Goal: Task Accomplishment & Management: Manage account settings

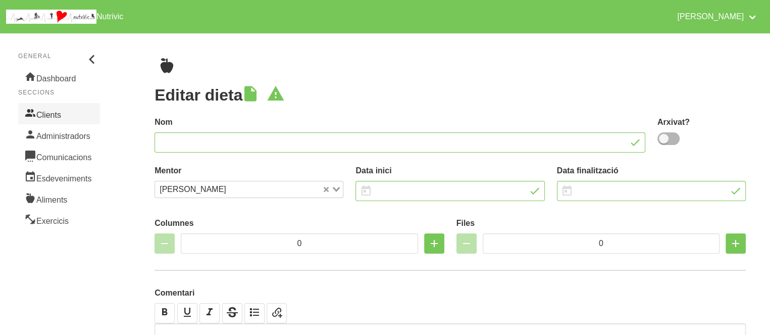
click at [57, 117] on link "Clients" at bounding box center [59, 113] width 82 height 21
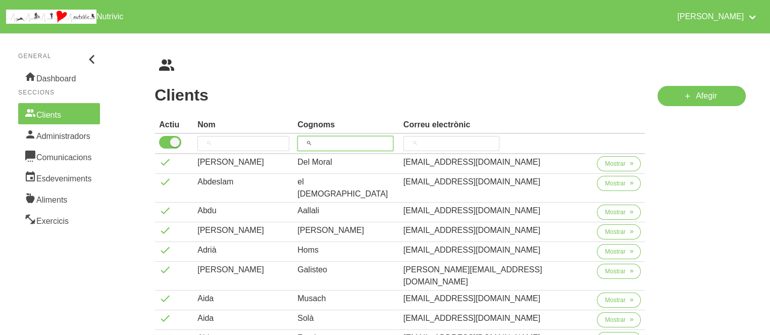
click at [374, 147] on input "search" at bounding box center [345, 143] width 96 height 15
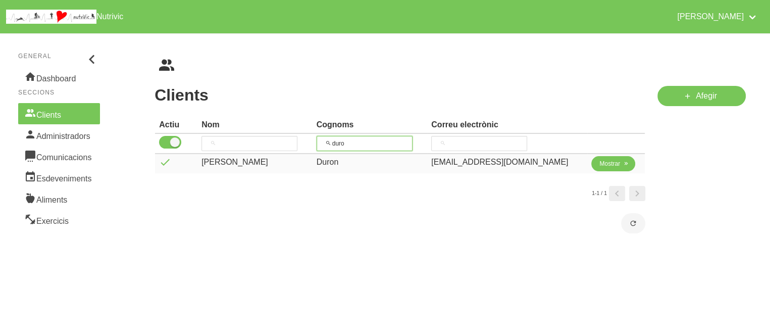
type input "duro"
click at [609, 163] on span "Mostrar" at bounding box center [609, 163] width 21 height 9
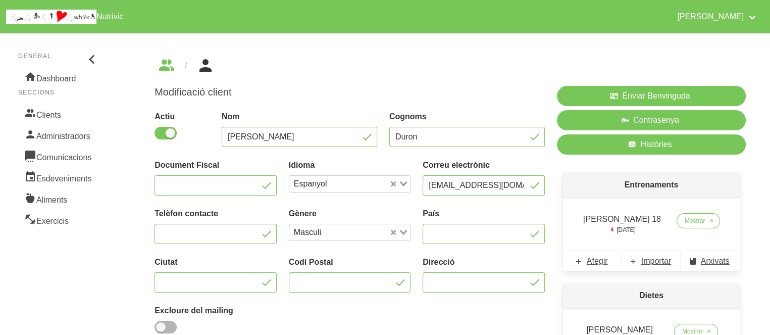
drag, startPoint x: 609, startPoint y: 163, endPoint x: 495, endPoint y: 92, distance: 134.2
click at [495, 92] on h1 "Modificació client" at bounding box center [350, 92] width 390 height 13
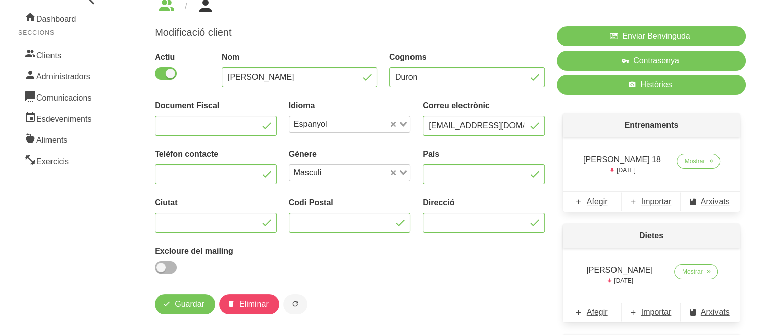
scroll to position [61, 0]
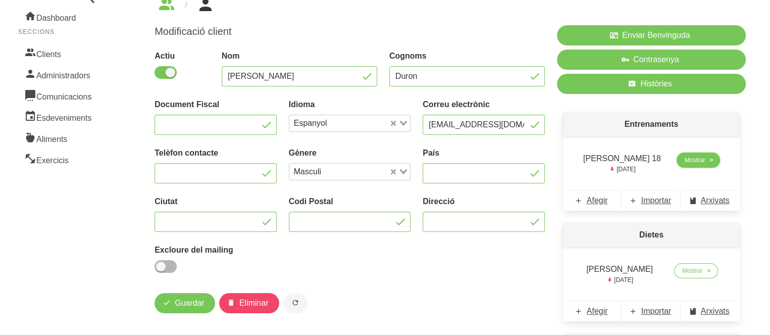
click at [701, 162] on link "Mostrar" at bounding box center [699, 159] width 44 height 15
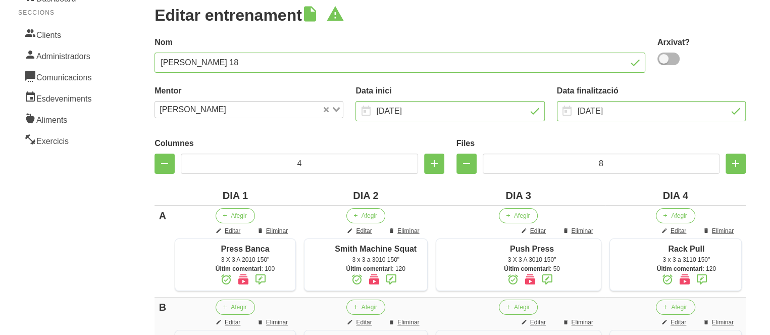
scroll to position [81, 0]
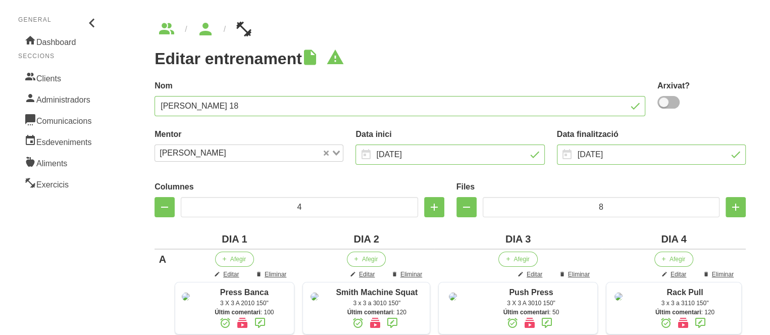
scroll to position [0, 0]
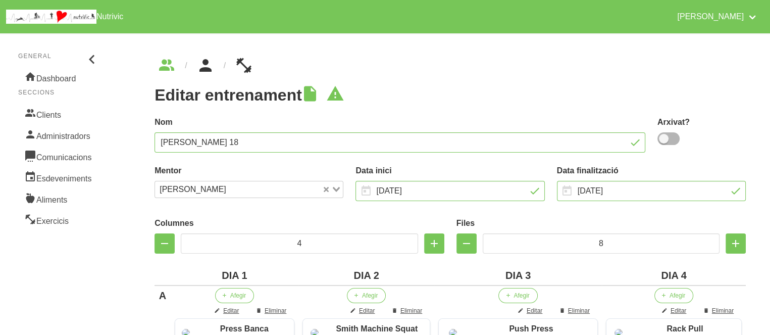
click at [208, 68] on icon "breadcrumbs" at bounding box center [205, 65] width 18 height 27
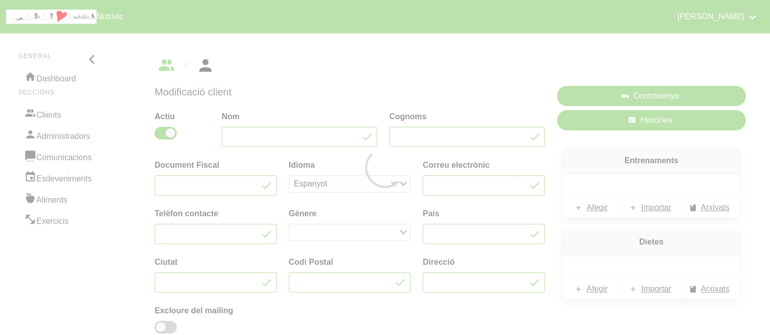
type input "[PERSON_NAME]"
type input "Duron"
type input "[EMAIL_ADDRESS][DOMAIN_NAME]"
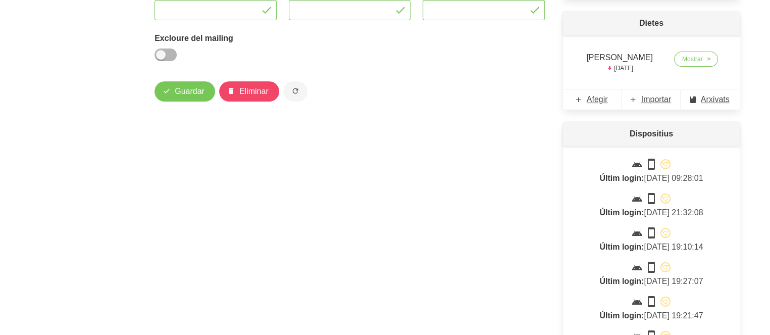
scroll to position [293, 0]
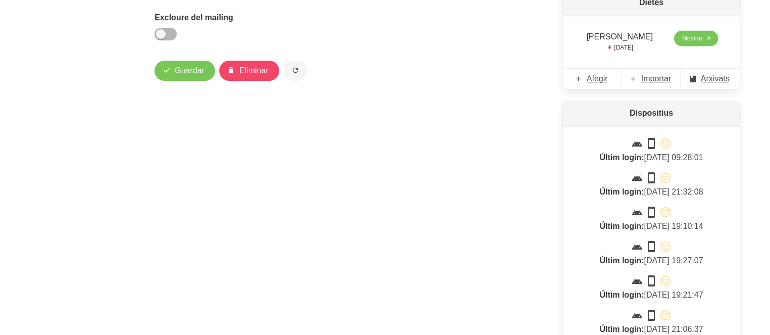
click at [704, 40] on span at bounding box center [708, 38] width 9 height 9
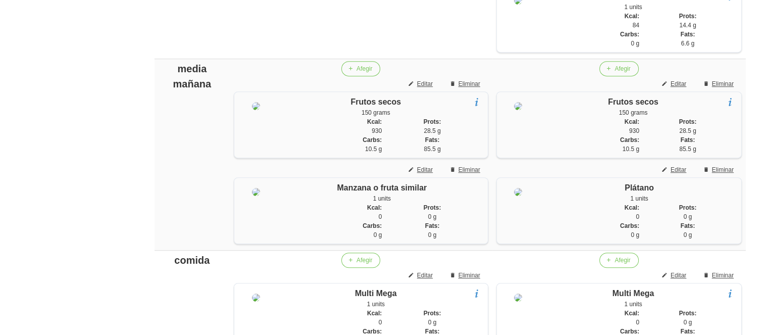
scroll to position [505, 0]
click at [363, 72] on span "Afegir" at bounding box center [365, 67] width 16 height 9
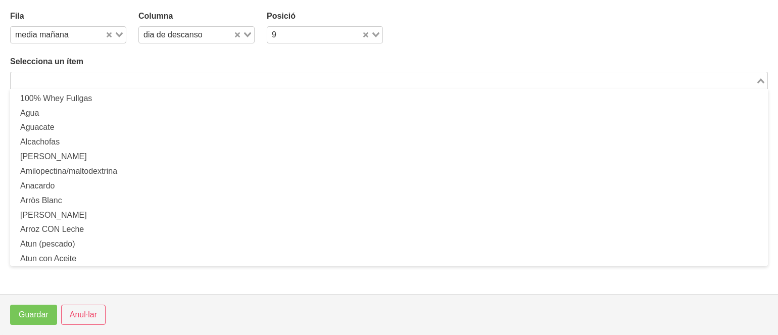
click at [101, 78] on input "Search for option" at bounding box center [383, 80] width 743 height 12
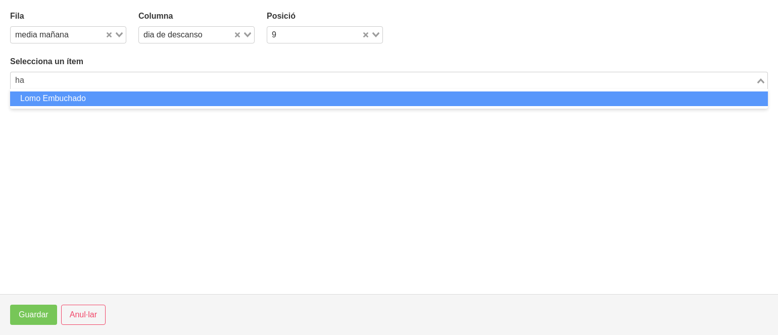
type input "h"
click at [68, 100] on li "Farina d' Avena" at bounding box center [388, 98] width 757 height 15
type input "fari"
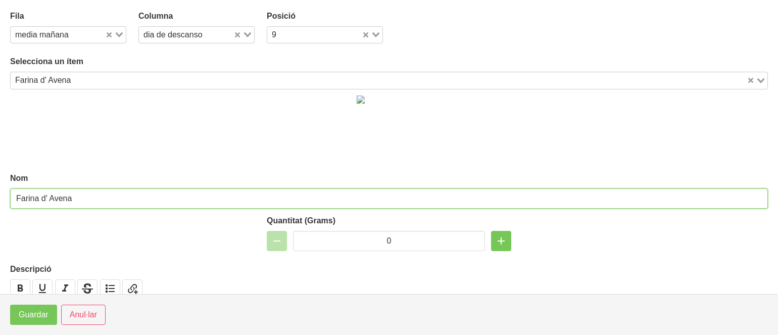
click at [24, 198] on input "Farina d' Avena" at bounding box center [388, 198] width 757 height 20
drag, startPoint x: 91, startPoint y: 192, endPoint x: 0, endPoint y: 204, distance: 92.1
click at [0, 204] on section "Fila media mañana Loading... Columna dia de descanso Loading... Posició 9 Loadi…" at bounding box center [389, 147] width 778 height 294
type input "Harina de Avena"
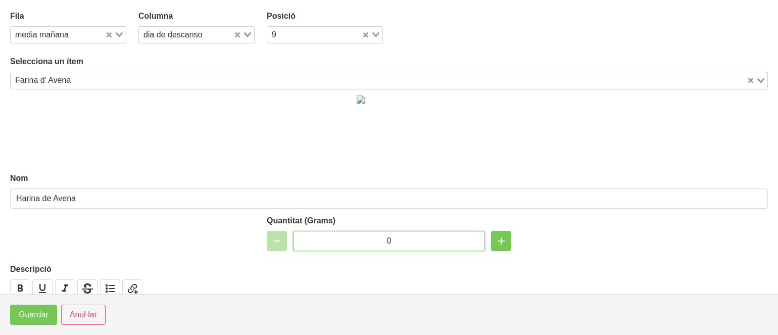
drag, startPoint x: 399, startPoint y: 238, endPoint x: 296, endPoint y: 245, distance: 103.3
click at [296, 245] on input "0" at bounding box center [389, 241] width 192 height 20
type input "50"
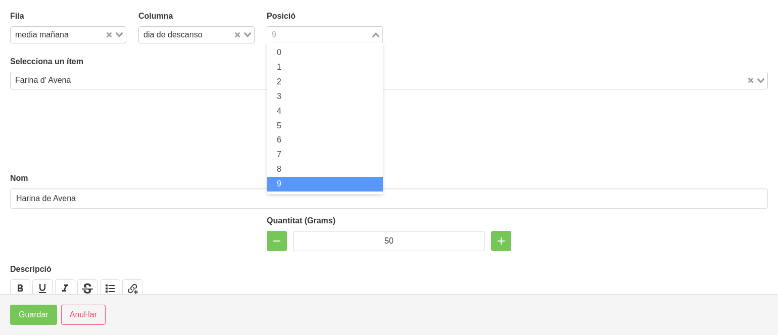
click at [285, 32] on input "Search for option" at bounding box center [318, 35] width 101 height 12
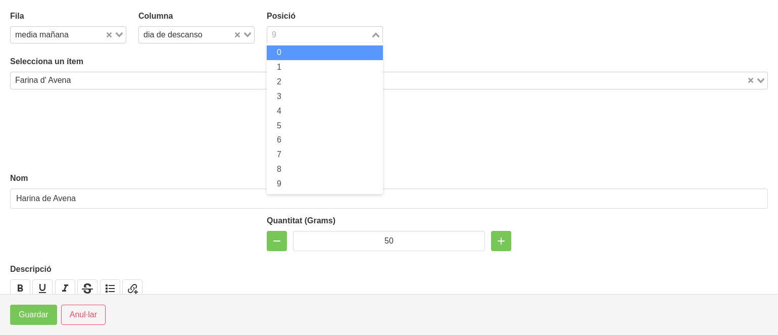
click at [284, 53] on li "0" at bounding box center [325, 52] width 116 height 15
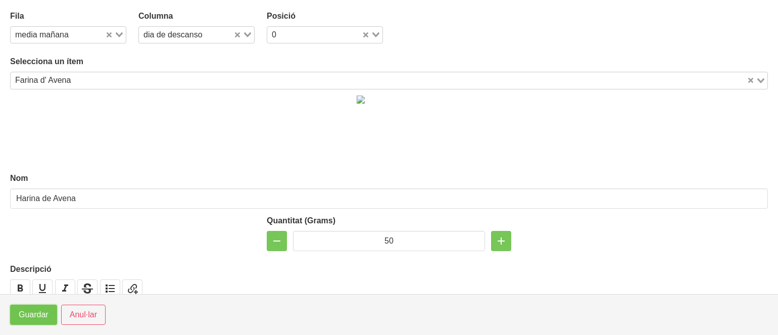
click at [28, 316] on span "Guardar" at bounding box center [34, 315] width 30 height 12
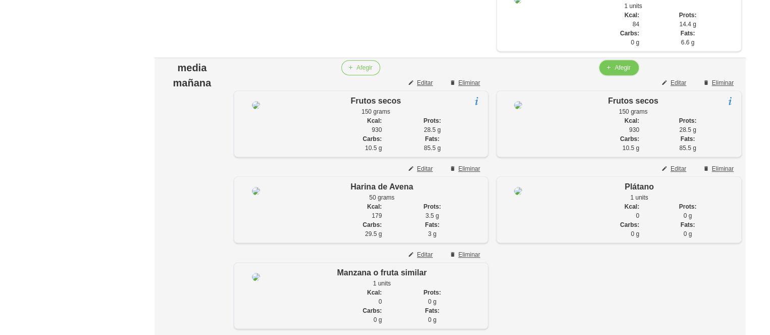
click at [624, 72] on span "Afegir" at bounding box center [623, 67] width 16 height 9
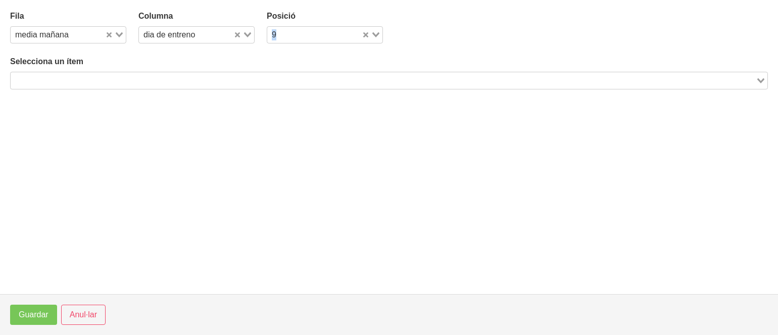
drag, startPoint x: 307, startPoint y: 22, endPoint x: 301, endPoint y: 32, distance: 12.2
click at [301, 32] on div "Posició 9 Loading..." at bounding box center [325, 26] width 116 height 33
click at [301, 32] on input "Search for option" at bounding box center [320, 35] width 81 height 12
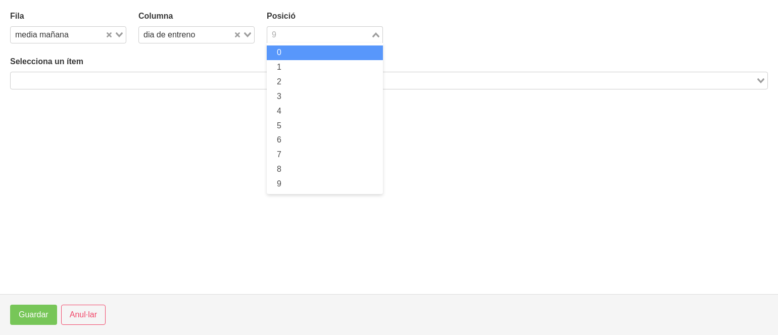
click at [292, 51] on li "0" at bounding box center [325, 52] width 116 height 15
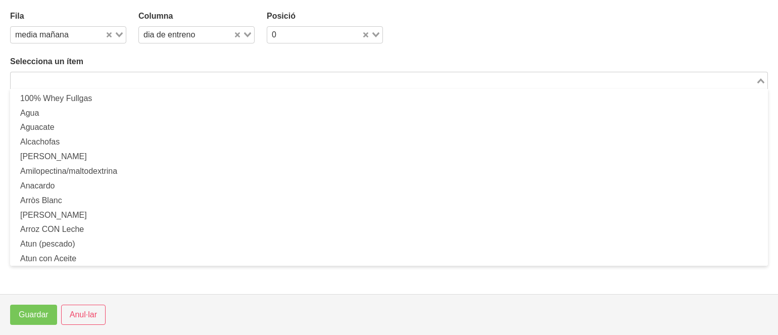
click at [194, 80] on input "Search for option" at bounding box center [383, 80] width 743 height 12
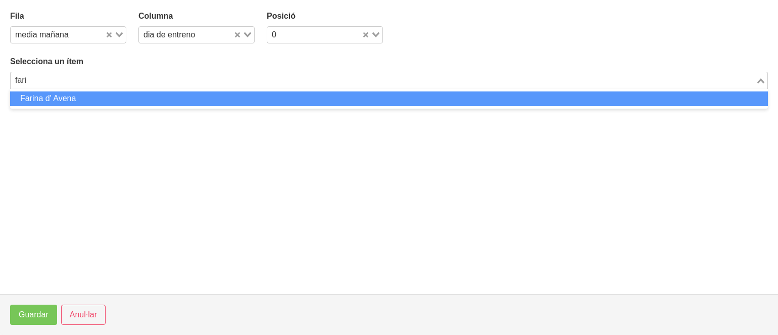
click at [169, 93] on li "Farina d' Avena" at bounding box center [388, 98] width 757 height 15
type input "fari"
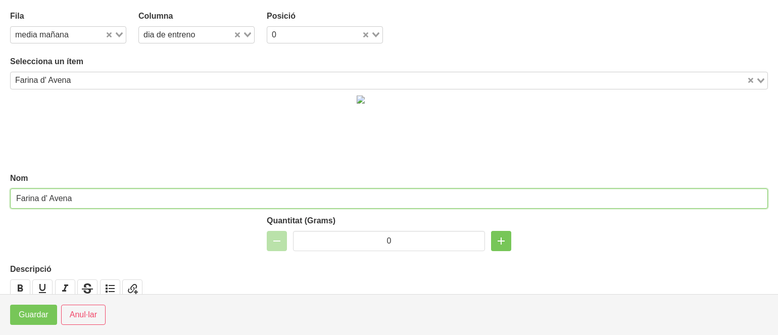
click at [52, 194] on input "Farina d' Avena" at bounding box center [388, 198] width 757 height 20
paste input "Harina de"
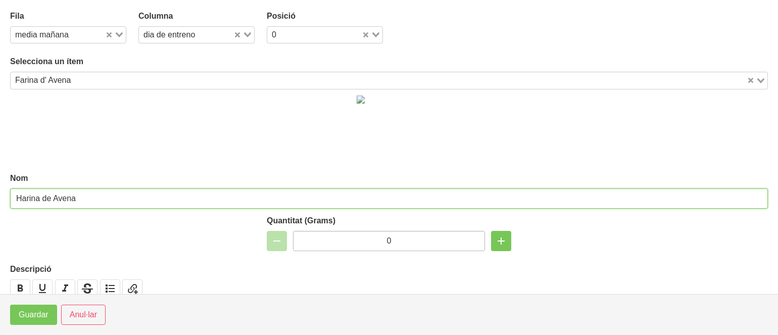
type input "Harina de Avena"
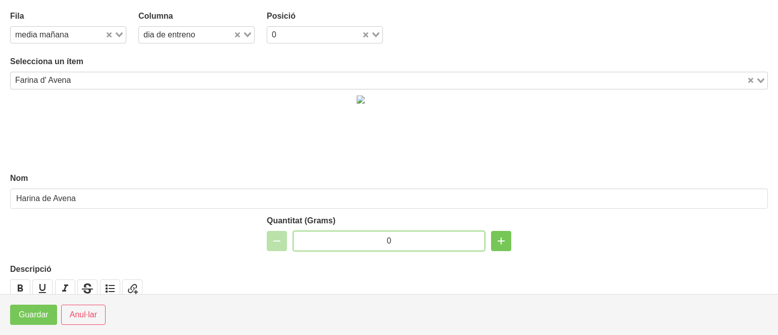
drag, startPoint x: 393, startPoint y: 240, endPoint x: 323, endPoint y: 248, distance: 70.2
click at [323, 248] on input "0" at bounding box center [389, 241] width 192 height 20
type input "50"
click at [33, 317] on span "Guardar" at bounding box center [34, 315] width 30 height 12
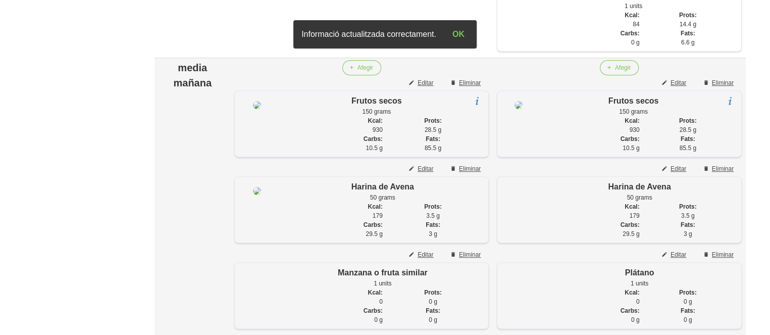
click at [159, 173] on td "media mañana" at bounding box center [192, 196] width 75 height 277
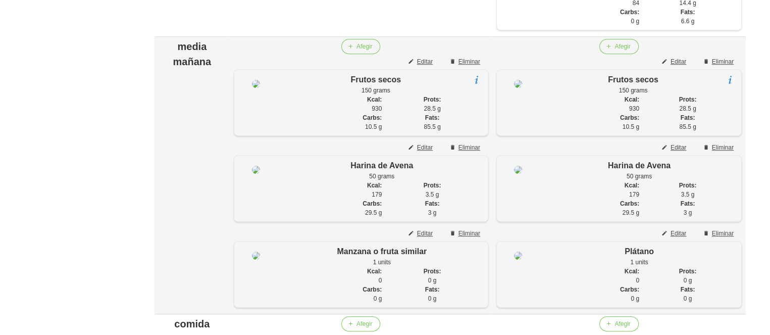
scroll to position [525, 0]
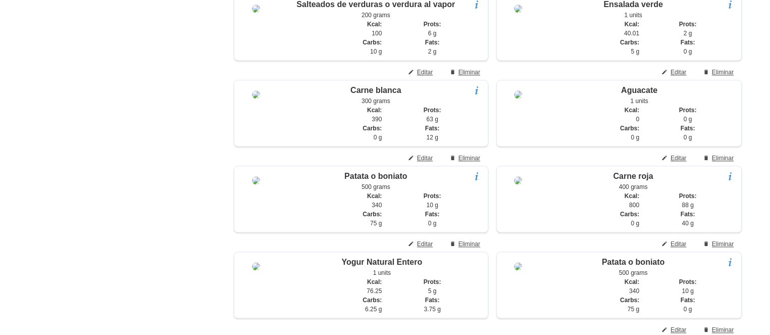
scroll to position [1071, 0]
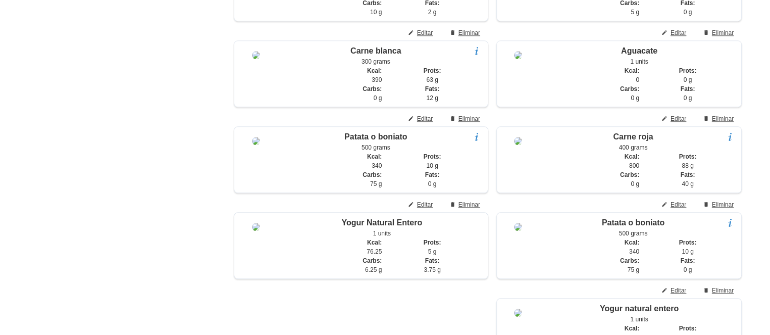
scroll to position [1091, 0]
